Goal: Use online tool/utility: Utilize a website feature to perform a specific function

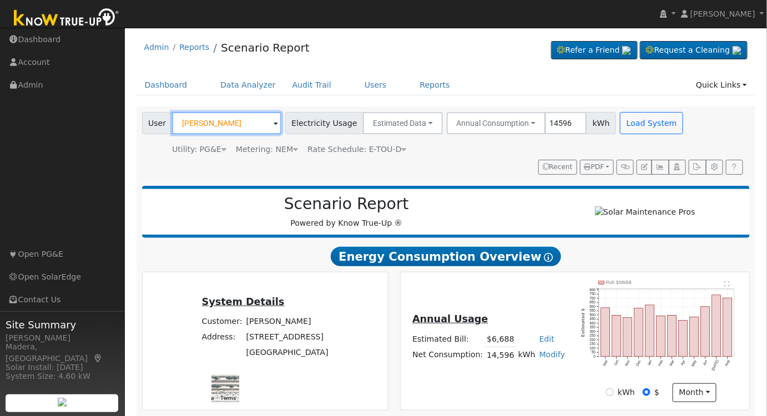
click at [221, 118] on input "[PERSON_NAME]" at bounding box center [226, 123] width 109 height 22
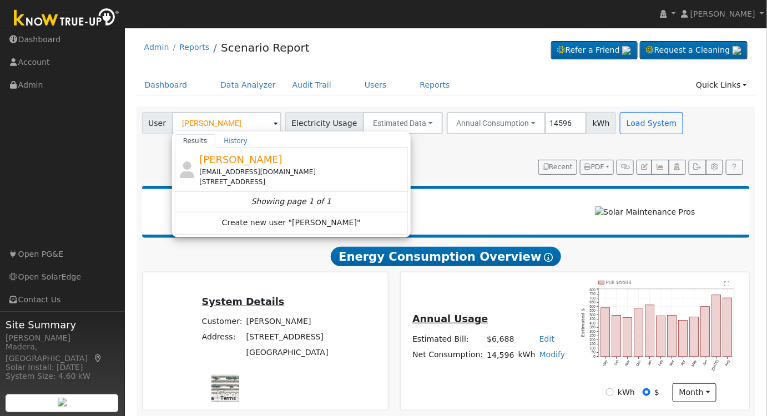
click at [253, 167] on div "[EMAIL_ADDRESS][DOMAIN_NAME]" at bounding box center [302, 172] width 206 height 10
type input "[PERSON_NAME]"
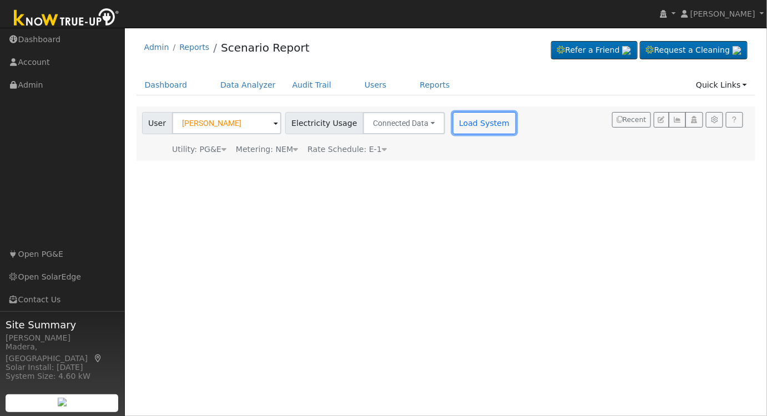
click at [464, 120] on button "Load System" at bounding box center [484, 123] width 63 height 22
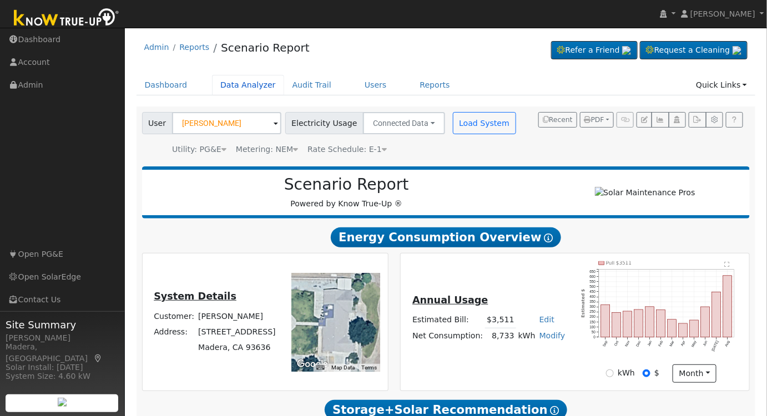
click at [241, 80] on link "Data Analyzer" at bounding box center [248, 85] width 72 height 21
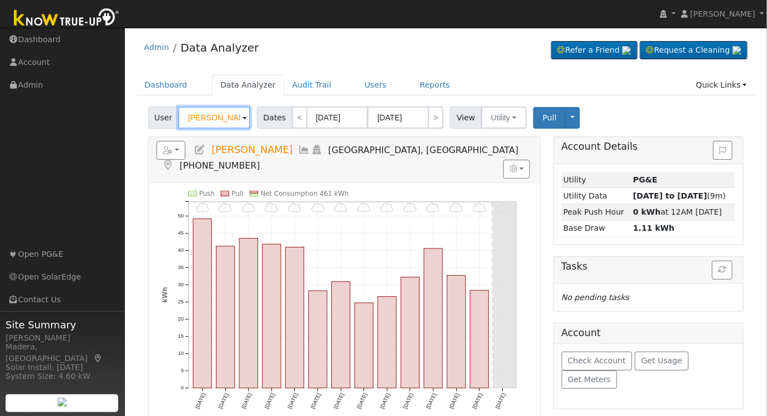
click at [215, 120] on input "[PERSON_NAME]" at bounding box center [214, 117] width 72 height 22
click at [216, 120] on input "[PERSON_NAME]" at bounding box center [214, 117] width 72 height 22
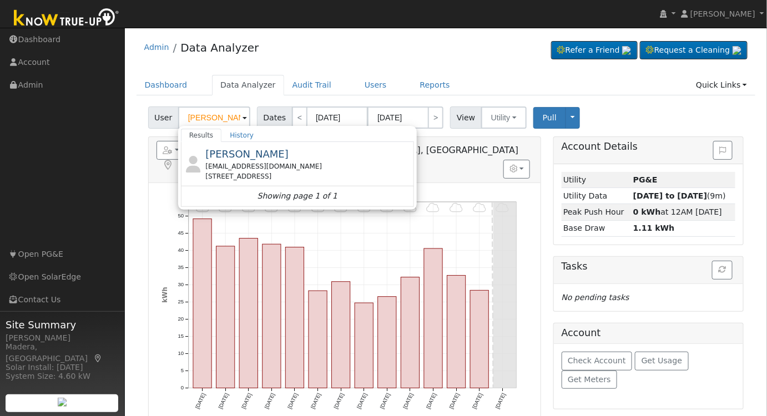
click at [267, 155] on div "Kasey Jackson jcjackson82@gmail.com 34296 Avenue 9, Madera, CA 93636" at bounding box center [308, 163] width 206 height 35
type input "Kasey Jackson"
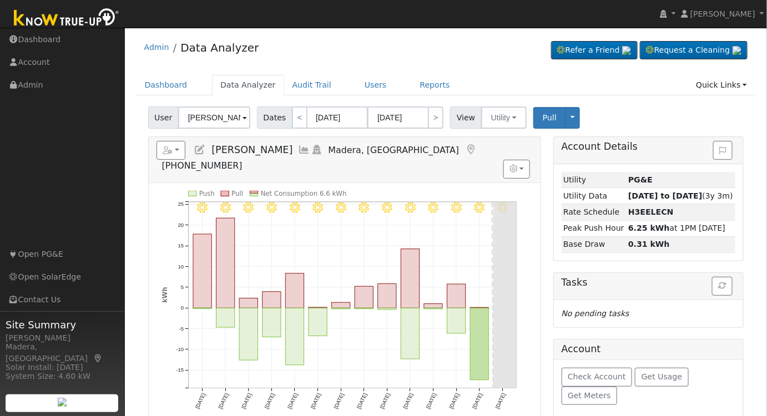
click at [298, 150] on icon at bounding box center [304, 150] width 12 height 10
